Goal: Information Seeking & Learning: Check status

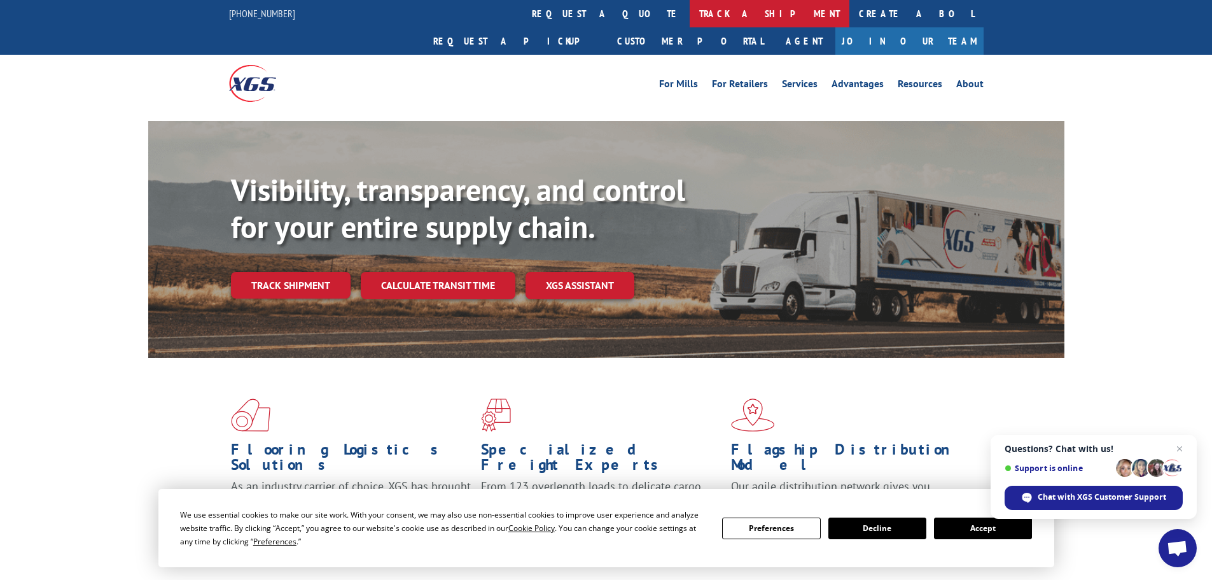
click at [690, 3] on link "track a shipment" at bounding box center [770, 13] width 160 height 27
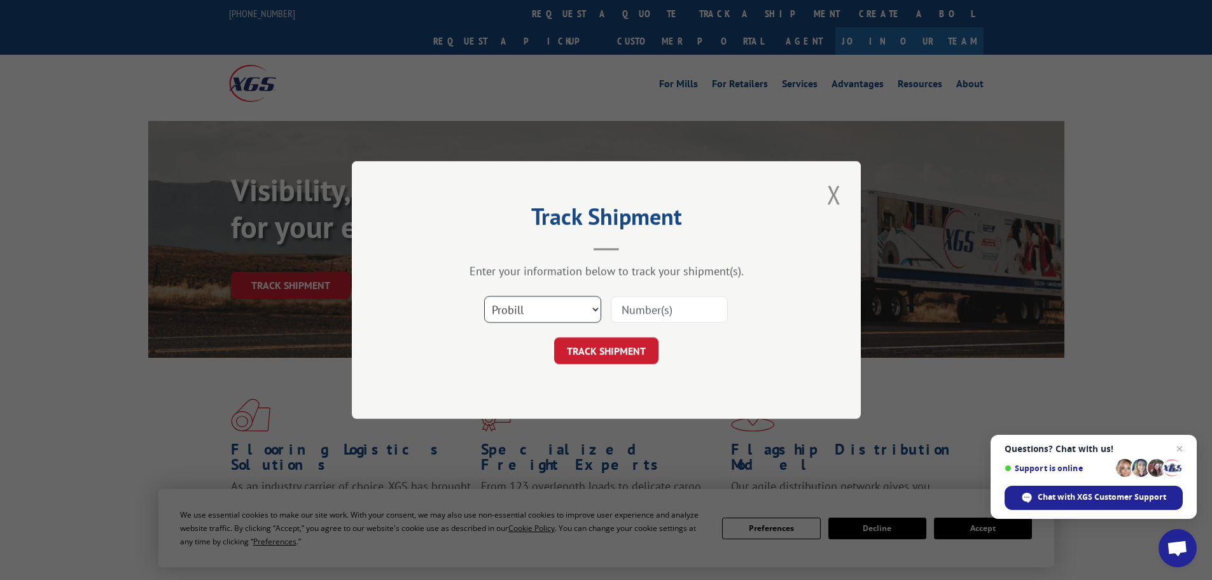
click at [553, 308] on select "Select category... Probill BOL PO" at bounding box center [542, 309] width 117 height 27
select select "bol"
click at [484, 296] on select "Select category... Probill BOL PO" at bounding box center [542, 309] width 117 height 27
click at [648, 315] on input at bounding box center [669, 309] width 117 height 27
paste input "5960301"
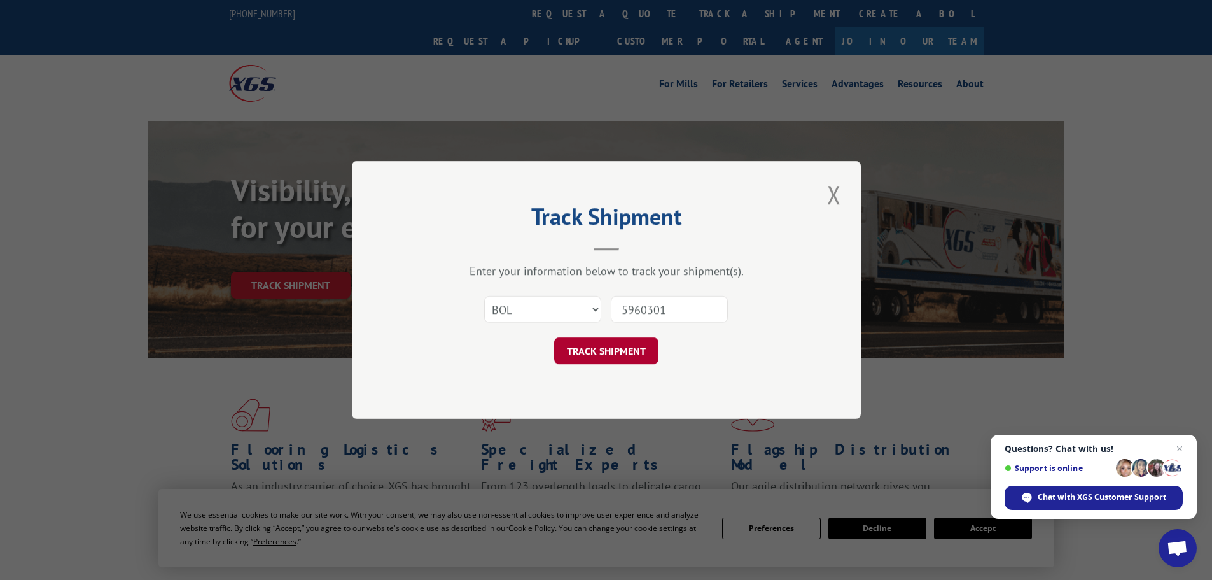
type input "5960301"
click at [634, 349] on button "TRACK SHIPMENT" at bounding box center [606, 350] width 104 height 27
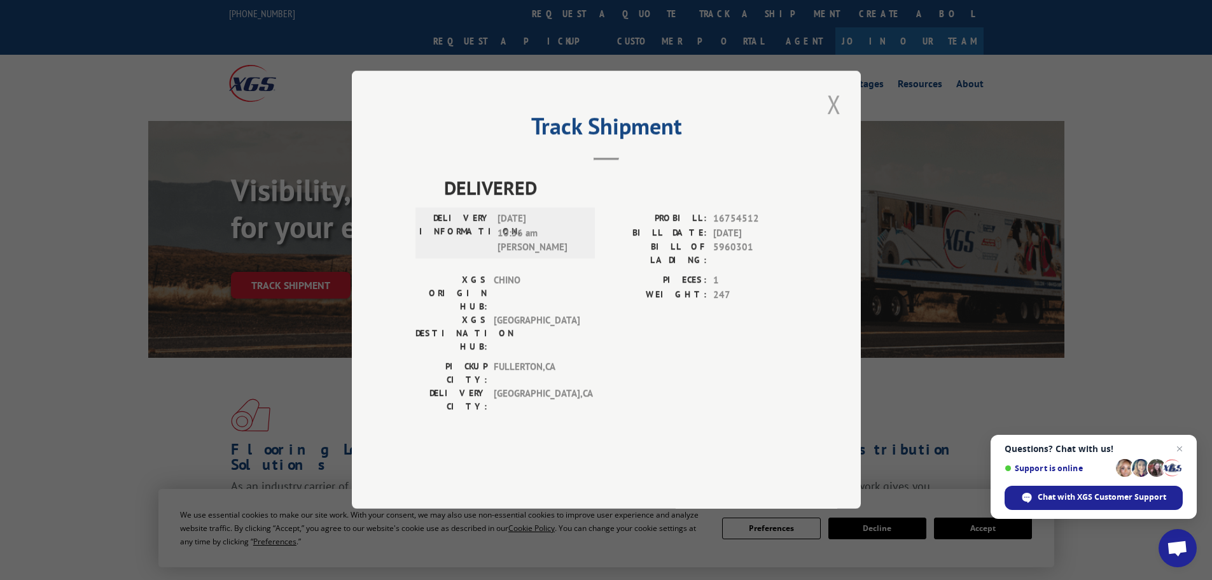
click at [836, 122] on button "Close modal" at bounding box center [834, 104] width 22 height 35
